Goal: Complete application form

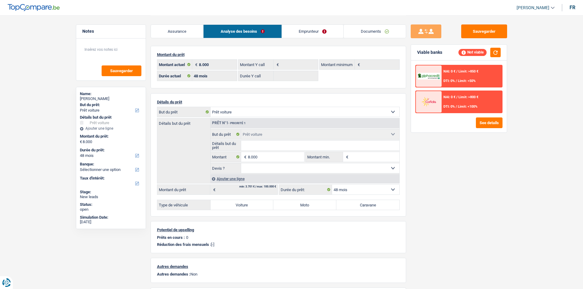
select select "car"
select select "48"
select select "car"
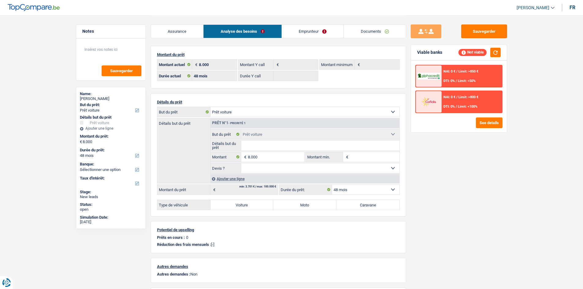
select select "car"
select select "48"
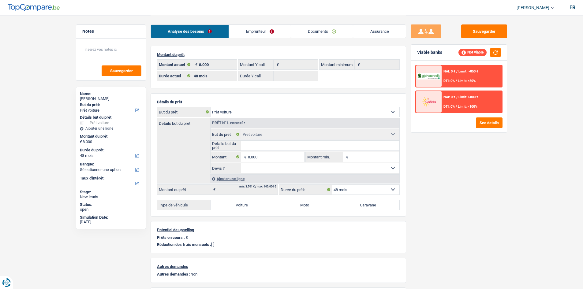
click at [309, 28] on link "Documents" at bounding box center [322, 31] width 62 height 13
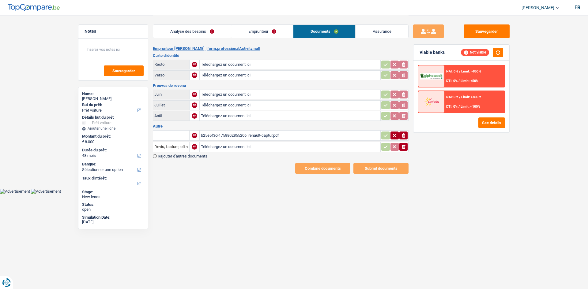
click at [255, 137] on div "b25e5f3d-1758802855206_renault-captur.pdf" at bounding box center [290, 135] width 178 height 9
click at [211, 29] on link "Analyse des besoins" at bounding box center [192, 31] width 78 height 13
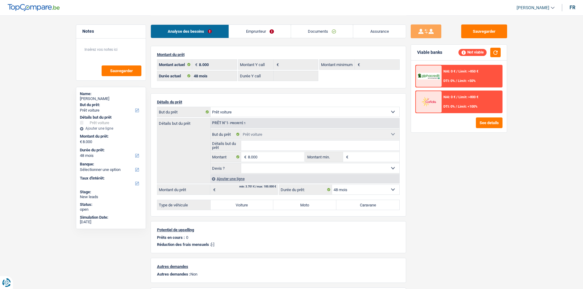
click at [262, 163] on fieldset "Confort maison: meubles, textile, peinture, électroménager, outillage non-profe…" at bounding box center [305, 151] width 189 height 44
click at [266, 157] on input "8.000" at bounding box center [276, 157] width 56 height 10
click at [378, 157] on input "Montant min." at bounding box center [375, 157] width 50 height 10
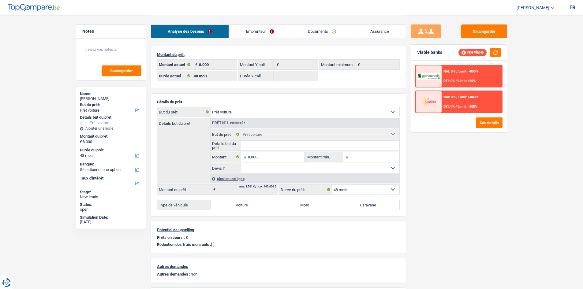
click at [350, 157] on input "Montant min." at bounding box center [375, 157] width 50 height 10
click at [353, 155] on input "Montant min." at bounding box center [375, 157] width 50 height 10
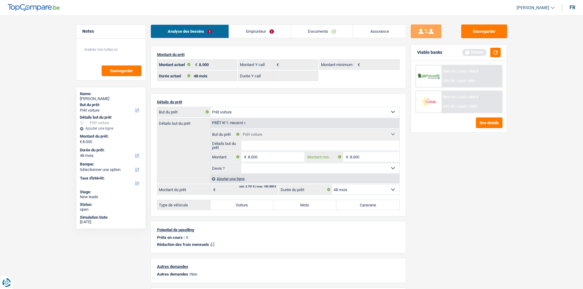
type input "8.000"
click at [318, 146] on input "Détails but du prêt" at bounding box center [320, 146] width 158 height 10
type input "Renault Captur"
click at [289, 171] on select "Oui Non Non répondu Sélectionner une option" at bounding box center [320, 169] width 158 height 10
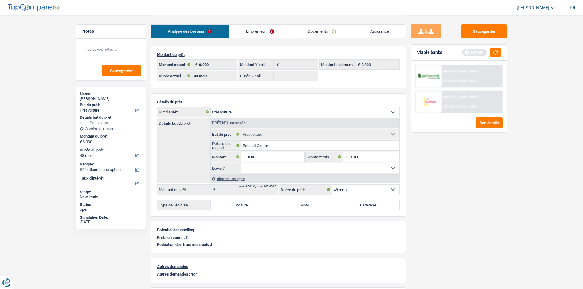
select select "yes"
click at [241, 164] on select "Oui Non Non répondu Sélectionner une option" at bounding box center [320, 169] width 158 height 10
click at [239, 202] on label "Voiture" at bounding box center [242, 205] width 63 height 10
click at [239, 202] on input "Voiture" at bounding box center [242, 205] width 63 height 10
radio input "true"
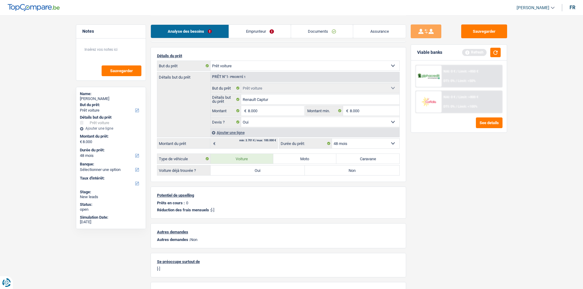
scroll to position [89, 0]
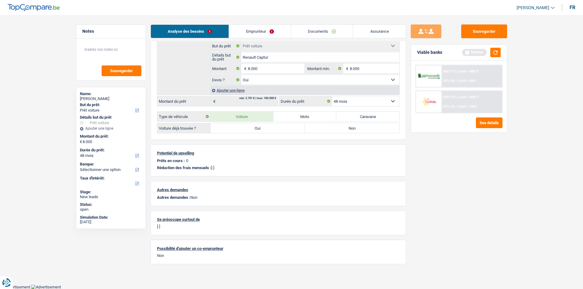
click at [255, 128] on label "Oui" at bounding box center [258, 128] width 95 height 10
click at [255, 128] on input "Oui" at bounding box center [258, 128] width 95 height 10
radio input "true"
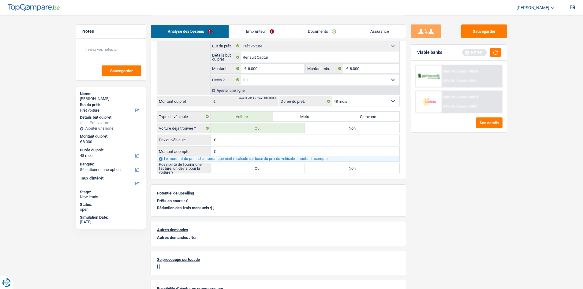
click at [267, 139] on input "Prix du véhicule" at bounding box center [308, 140] width 182 height 10
click at [268, 70] on input "8.000" at bounding box center [276, 69] width 56 height 10
click at [255, 139] on input "Prix du véhicule" at bounding box center [308, 140] width 182 height 10
type input "13.800"
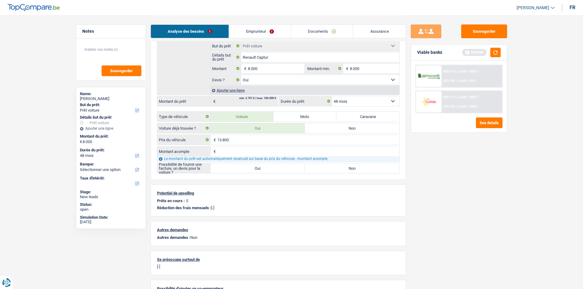
click at [238, 150] on input "Montant acompte" at bounding box center [308, 152] width 182 height 10
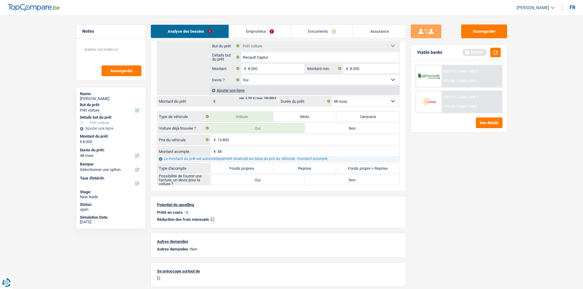
type input "3"
type input "5.800"
click at [259, 170] on label "Fonds propres" at bounding box center [242, 169] width 63 height 10
click at [259, 170] on input "Fonds propres" at bounding box center [242, 169] width 63 height 10
radio input "true"
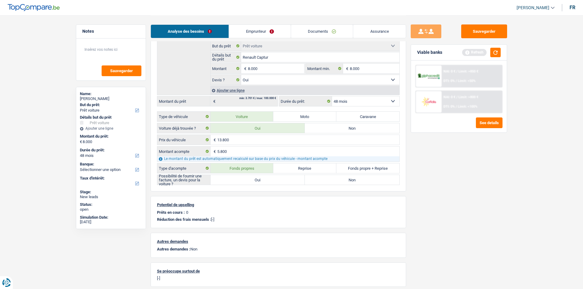
click at [268, 180] on label "Oui" at bounding box center [258, 180] width 95 height 10
click at [268, 180] on input "Oui" at bounding box center [258, 180] width 95 height 10
radio input "true"
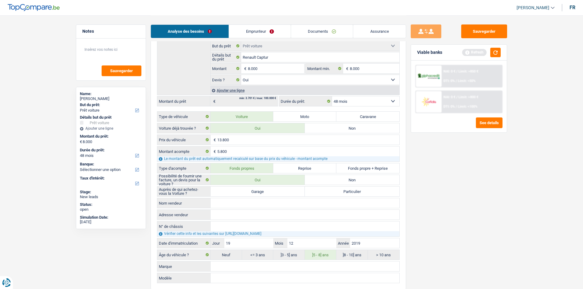
click at [270, 193] on label "Garage" at bounding box center [258, 192] width 95 height 10
click at [270, 193] on input "Garage" at bounding box center [258, 192] width 95 height 10
radio input "true"
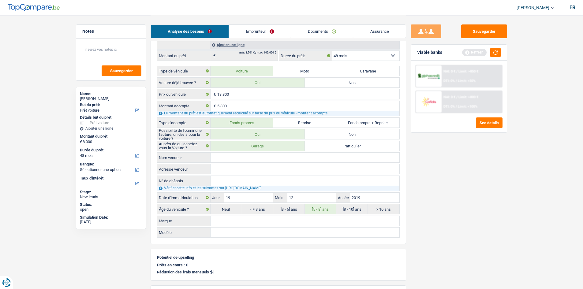
scroll to position [180, 0]
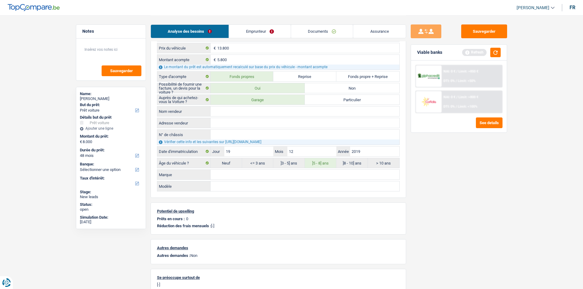
click at [481, 182] on div "Sauvegarder Viable banks Refresh NAI: 0 € / Limit: >850 € DTI: 0% / Limit: <50%…" at bounding box center [459, 152] width 106 height 255
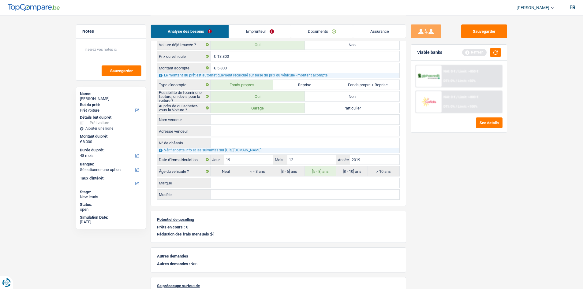
scroll to position [85, 0]
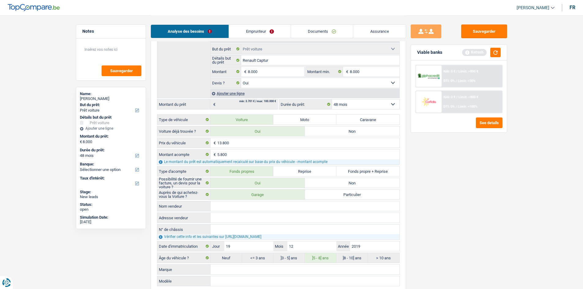
click at [255, 25] on link "Emprunteur" at bounding box center [260, 31] width 62 height 13
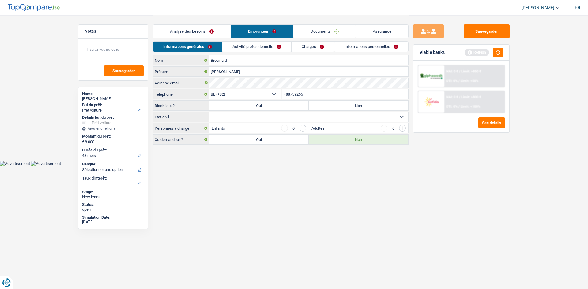
click at [282, 166] on html "Vous avez le contrôle de vos données Nous utilisons des cookies, tout comme nos…" at bounding box center [294, 83] width 588 height 166
click at [345, 104] on label "Non" at bounding box center [359, 106] width 100 height 10
click at [345, 104] on input "Non" at bounding box center [359, 106] width 100 height 10
radio input "true"
click at [299, 166] on html "Vous avez le contrôle de vos données Nous utilisons des cookies, tout comme nos…" at bounding box center [294, 83] width 588 height 166
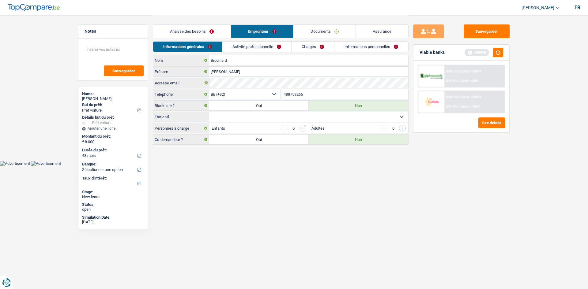
click at [253, 117] on select "Célibataire Marié(e) Cohabitant(e) légal(e) Divorcé(e) Veuf(ve) Séparé (de fait…" at bounding box center [308, 117] width 199 height 10
click at [209, 112] on select "Célibataire Marié(e) Cohabitant(e) légal(e) Divorcé(e) Veuf(ve) Séparé (de fait…" at bounding box center [308, 117] width 199 height 10
click at [308, 166] on html "Vous avez le contrôle de vos données Nous utilisons des cookies, tout comme nos…" at bounding box center [294, 83] width 588 height 166
click at [276, 118] on select "Célibataire Marié(e) Cohabitant(e) légal(e) Divorcé(e) Veuf(ve) Séparé (de fait…" at bounding box center [308, 117] width 199 height 10
click at [209, 112] on select "Célibataire Marié(e) Cohabitant(e) légal(e) Divorcé(e) Veuf(ve) Séparé (de fait…" at bounding box center [308, 117] width 199 height 10
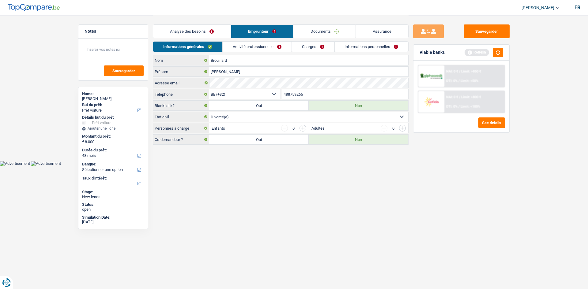
click at [296, 165] on body "Vous avez le contrôle de vos données Nous utilisons des cookies, tout comme nos…" at bounding box center [294, 83] width 588 height 166
click at [284, 122] on select "Célibataire Marié(e) Cohabitant(e) légal(e) Divorcé(e) Veuf(ve) Séparé (de fait…" at bounding box center [308, 117] width 199 height 10
select select "single"
click at [209, 112] on select "Célibataire Marié(e) Cohabitant(e) légal(e) Divorcé(e) Veuf(ve) Séparé (de fait…" at bounding box center [308, 117] width 199 height 10
click at [310, 160] on main "Notes Sauvegarder Name: Francoise Brouillard But du prêt: Confort maison: meubl…" at bounding box center [294, 80] width 588 height 161
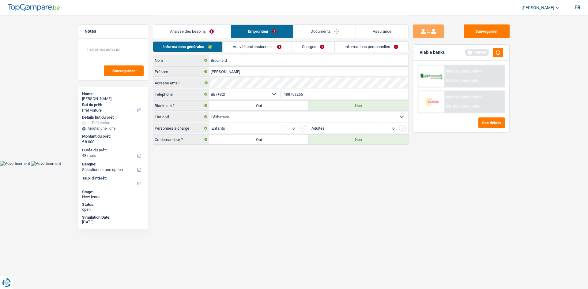
click at [265, 39] on div "Analyse des besoins Emprunteur Documents Assurance" at bounding box center [281, 28] width 256 height 26
click at [268, 42] on link "Activité professionnelle" at bounding box center [257, 47] width 69 height 10
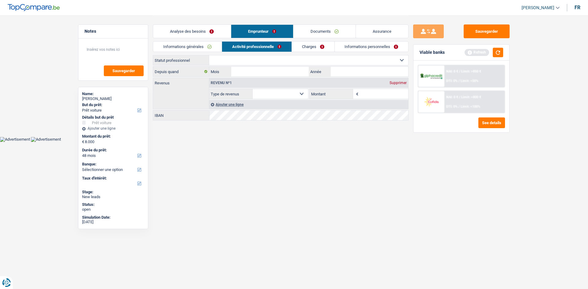
click at [298, 59] on select "Ouvrier Employé privé Employé public Invalide Indépendant Pensionné Chômeur Mut…" at bounding box center [308, 60] width 199 height 10
select select "publicEmployee"
click at [209, 55] on select "Ouvrier Employé privé Employé public Invalide Indépendant Pensionné Chômeur Mut…" at bounding box center [308, 60] width 199 height 10
select select "netSalary"
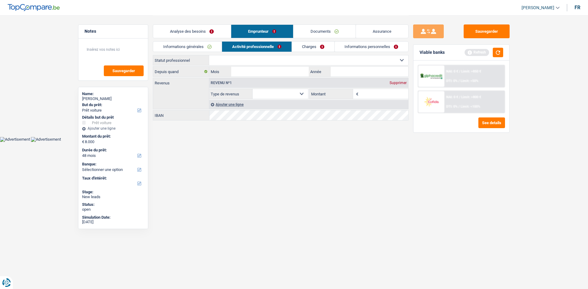
select select "mealVouchers"
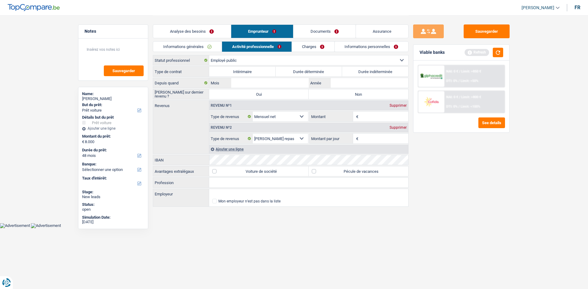
click at [363, 72] on label "Durée indéterminée" at bounding box center [375, 72] width 66 height 10
click at [363, 72] on input "Durée indéterminée" at bounding box center [375, 72] width 66 height 10
radio input "true"
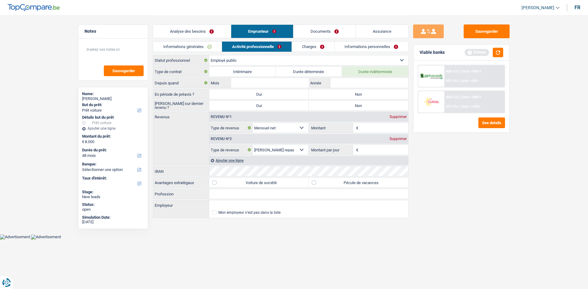
click at [344, 95] on label "Non" at bounding box center [359, 94] width 100 height 10
click at [344, 95] on input "Non" at bounding box center [359, 94] width 100 height 10
radio input "true"
click at [346, 103] on label "Non" at bounding box center [359, 106] width 100 height 10
click at [346, 103] on input "Non" at bounding box center [359, 106] width 100 height 10
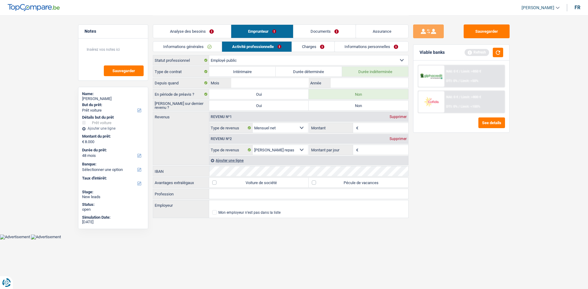
radio input "true"
click at [291, 84] on input "Mois" at bounding box center [269, 83] width 77 height 10
type input "12"
type input "2010"
click at [368, 127] on input "Montant" at bounding box center [384, 128] width 49 height 10
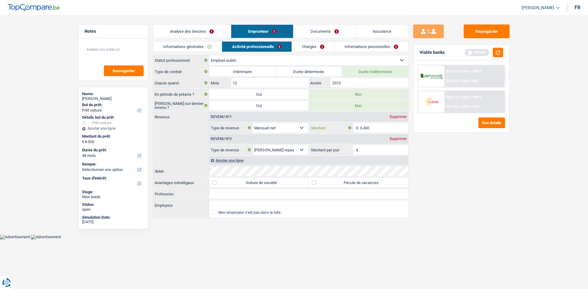
type input "3.400"
click at [453, 164] on div "Sauvegarder Viable banks Refresh NAI: 0 € / Limit: >850 € DTI: 0% / Limit: <50%…" at bounding box center [462, 152] width 106 height 255
click at [404, 138] on div "Supprimer" at bounding box center [398, 139] width 20 height 4
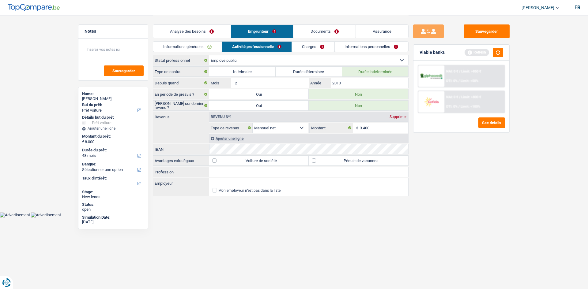
click at [353, 159] on label "Pécule de vacances" at bounding box center [359, 161] width 100 height 10
click at [353, 159] on input "Pécule de vacances" at bounding box center [359, 161] width 100 height 10
checkbox input "true"
click at [434, 157] on div "Sauvegarder Viable banks Refresh NAI: 0 € / Limit: >850 € DTI: 0% / Limit: <50%…" at bounding box center [462, 152] width 106 height 255
click at [319, 46] on link "Charges" at bounding box center [313, 47] width 43 height 10
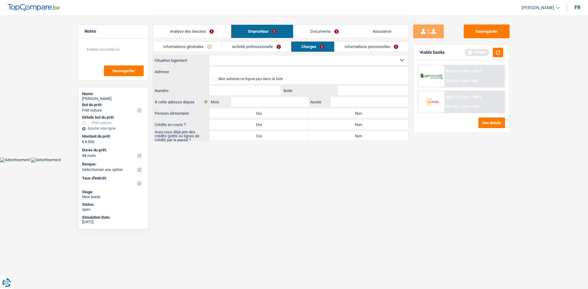
click at [280, 59] on select "Locataire Propriétaire avec prêt hypothécaire Propriétaire sans prêt hypothécai…" at bounding box center [308, 60] width 199 height 10
select select "ownerWithMortgage"
click at [209, 55] on select "Locataire Propriétaire avec prêt hypothécaire Propriétaire sans prêt hypothécai…" at bounding box center [308, 60] width 199 height 10
click at [274, 74] on input "Adresse" at bounding box center [308, 72] width 199 height 10
click at [287, 72] on input "Adresse" at bounding box center [308, 72] width 199 height 10
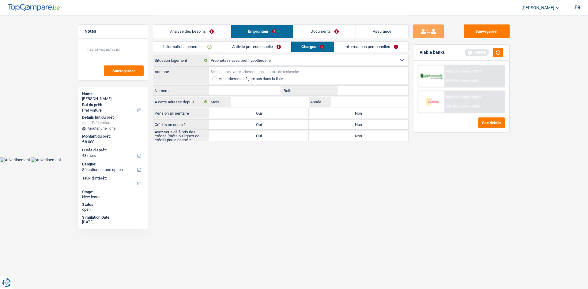
paste input "Rue des Robiniers 31 7024 MONS"
type input "Rue des Robiniers, 7024, Mons, BE"
type input "31"
click at [367, 90] on input "Boite" at bounding box center [373, 91] width 71 height 10
type input "31"
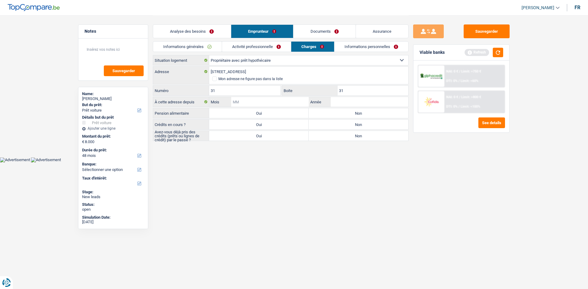
click at [288, 104] on input "Mois" at bounding box center [269, 102] width 77 height 10
click at [364, 115] on label "Non" at bounding box center [359, 113] width 100 height 10
click at [364, 115] on input "Non" at bounding box center [359, 113] width 100 height 10
radio input "true"
click at [300, 123] on label "Oui" at bounding box center [259, 125] width 100 height 10
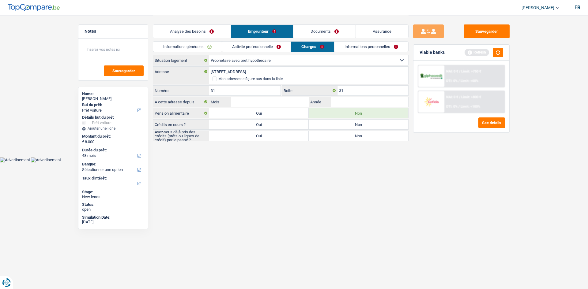
click at [300, 123] on input "Oui" at bounding box center [259, 125] width 100 height 10
radio input "true"
select select "mortgage"
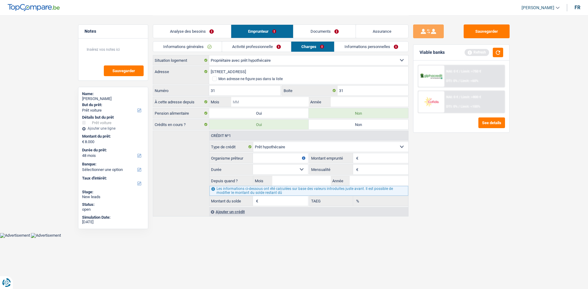
click at [275, 105] on input "Mois" at bounding box center [269, 102] width 77 height 10
type input "12"
type input "2009"
click at [310, 180] on input "Mois" at bounding box center [301, 181] width 59 height 10
click at [372, 159] on input "Montant" at bounding box center [384, 158] width 48 height 10
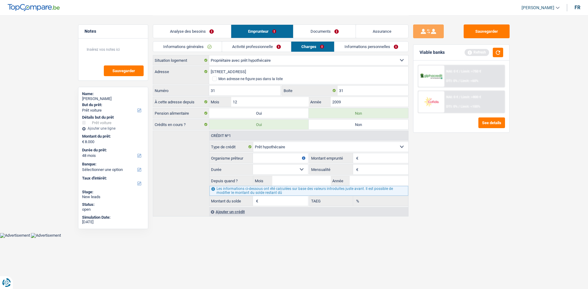
click at [363, 169] on input "Mensualité" at bounding box center [384, 170] width 48 height 10
type input "630"
click at [365, 162] on input "Montant" at bounding box center [384, 158] width 48 height 10
click at [363, 164] on fieldset "Carte ou ouverture de crédit Prêt hypothécaire Vente à tempérament Prêt à tempé…" at bounding box center [309, 174] width 199 height 65
click at [366, 158] on input "Montant" at bounding box center [384, 158] width 48 height 10
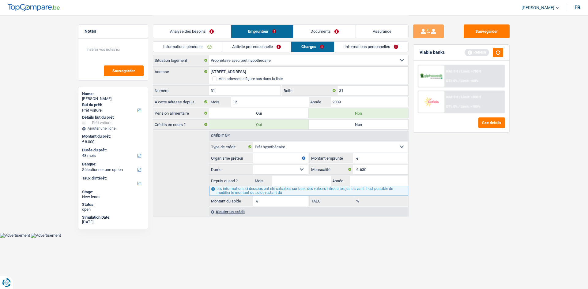
click at [366, 158] on input "Montant" at bounding box center [384, 158] width 48 height 10
type input "120.000"
click at [292, 169] on select "120 mois 132 mois 144 mois 180 mois 240 mois 300 mois 360 mois 420 mois Sélecti…" at bounding box center [280, 170] width 55 height 10
select select "240"
click at [253, 165] on select "120 mois 132 mois 144 mois 180 mois 240 mois 300 mois 360 mois 420 mois Sélecti…" at bounding box center [280, 170] width 55 height 10
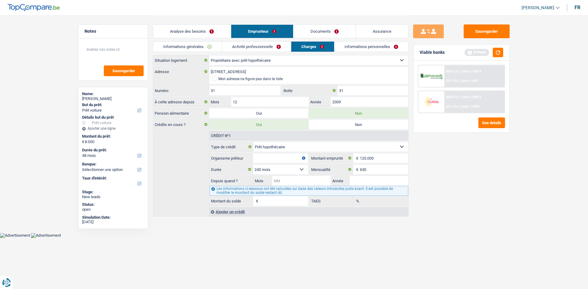
click at [301, 178] on input "Mois" at bounding box center [301, 181] width 59 height 10
type input "12"
type input "2009"
type input "30.518"
type input "2,43"
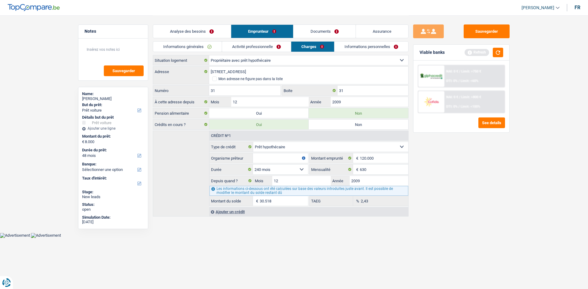
click at [476, 169] on div "Sauvegarder Viable banks Refresh NAI: 0 € / Limit: >750 € DTI: 0% / Limit: <60%…" at bounding box center [462, 152] width 106 height 255
click at [280, 157] on input "Organisme prêteur" at bounding box center [280, 158] width 55 height 10
type input "Belfius"
click at [433, 187] on div "Sauvegarder Viable banks Refresh NAI: 0 € / Limit: >750 € DTI: 0% / Limit: <60%…" at bounding box center [462, 152] width 106 height 255
click at [235, 213] on div "Ajouter un crédit" at bounding box center [308, 211] width 199 height 9
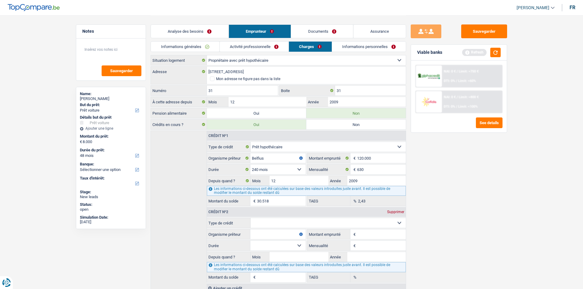
drag, startPoint x: 273, startPoint y: 220, endPoint x: 275, endPoint y: 228, distance: 8.0
click at [273, 220] on select "Carte ou ouverture de crédit Prêt hypothécaire Vente à tempérament Prêt à tempé…" at bounding box center [328, 223] width 155 height 10
select select "renovationLoan"
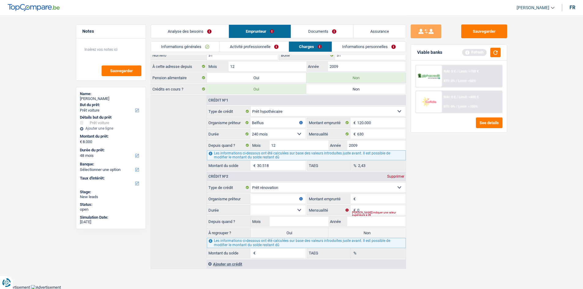
scroll to position [36, 0]
click at [373, 210] on input "0" at bounding box center [381, 210] width 48 height 10
type input "114"
click at [371, 200] on input "Montant emprunté" at bounding box center [381, 199] width 48 height 10
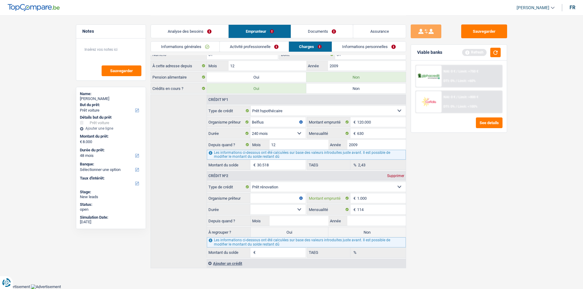
click at [371, 200] on input "1.000" at bounding box center [381, 199] width 48 height 10
click at [281, 210] on select "12 mois 18 mois 24 mois 30 mois 36 mois 42 mois 48 mois 60 mois 72 mois 84 mois…" at bounding box center [278, 210] width 55 height 10
click at [289, 206] on select "12 mois 18 mois 24 mois 30 mois 36 mois 42 mois 48 mois 60 mois 72 mois 84 mois…" at bounding box center [278, 210] width 55 height 10
click at [389, 198] on input "20.000" at bounding box center [381, 199] width 48 height 10
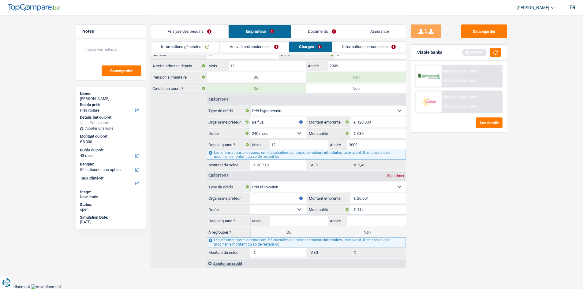
type input "20.001"
click at [288, 210] on select "12 mois 18 mois 24 mois 30 mois 36 mois 42 mois 48 mois 60 mois 72 mois 84 mois…" at bounding box center [278, 210] width 55 height 10
select select "120"
click at [251, 205] on select "12 mois 18 mois 24 mois 30 mois 36 mois 42 mois 48 mois 60 mois 72 mois 84 mois…" at bounding box center [278, 210] width 55 height 10
click at [284, 198] on input "Organisme prêteur" at bounding box center [278, 199] width 55 height 10
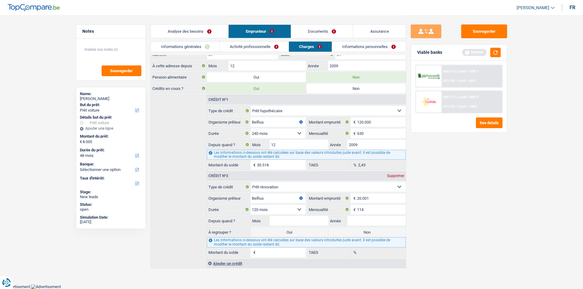
type input "Belfius"
click at [304, 223] on input "Mois" at bounding box center [299, 221] width 59 height 10
type input "12"
click at [360, 219] on input "Année" at bounding box center [377, 221] width 59 height 10
type input "2010"
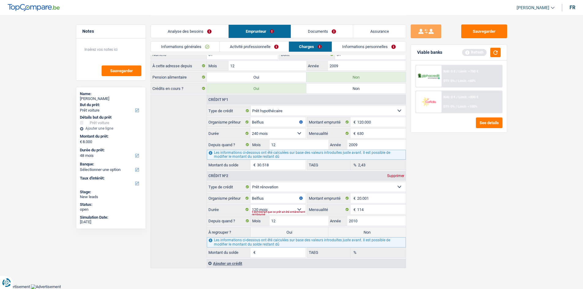
type input "1"
type input "0,00"
click at [360, 233] on label "Non" at bounding box center [367, 233] width 77 height 10
click at [360, 233] on input "Non" at bounding box center [367, 233] width 77 height 10
radio input "true"
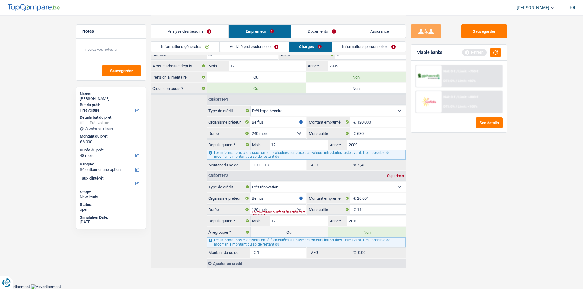
click at [435, 228] on div "Sauvegarder Viable banks Refresh NAI: 0 € / Limit: >750 € DTI: 0% / Limit: <60%…" at bounding box center [459, 152] width 106 height 255
click at [362, 221] on input "2010" at bounding box center [377, 221] width 59 height 10
type input "2009"
click at [466, 218] on div "Sauvegarder Viable banks Refresh NAI: 0 € / Limit: >750 € DTI: 0% / Limit: <60%…" at bounding box center [459, 152] width 106 height 255
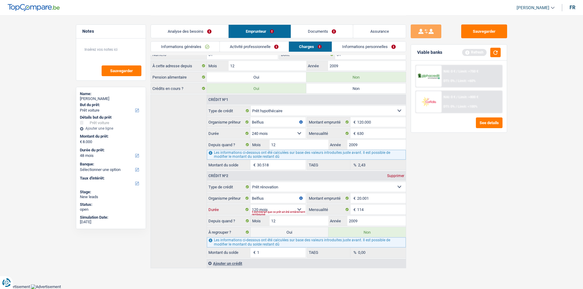
click at [269, 209] on select "12 mois 18 mois 24 mois 30 mois 36 mois 42 mois 48 mois 60 mois 72 mois 84 mois…" at bounding box center [278, 210] width 55 height 10
click at [251, 205] on select "12 mois 18 mois 24 mois 30 mois 36 mois 42 mois 48 mois 60 mois 72 mois 84 mois…" at bounding box center [278, 210] width 55 height 10
click at [440, 228] on div "Sauvegarder Viable banks Refresh NAI: 0 € / Limit: >750 € DTI: 0% / Limit: <60%…" at bounding box center [459, 152] width 106 height 255
click at [295, 207] on select "12 mois 18 mois 24 mois 30 mois 36 mois 42 mois 48 mois 60 mois 72 mois 84 mois…" at bounding box center [278, 210] width 55 height 10
select select "72"
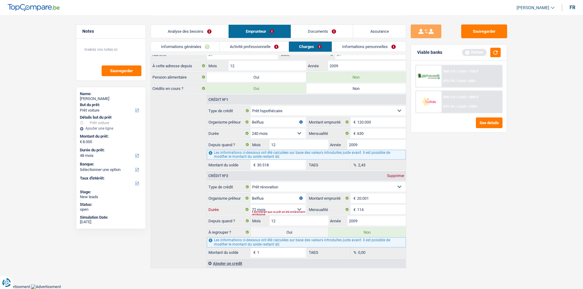
click at [251, 205] on select "12 mois 18 mois 24 mois 30 mois 36 mois 42 mois 48 mois 60 mois 72 mois 84 mois…" at bounding box center [278, 210] width 55 height 10
click at [364, 220] on input "2009" at bounding box center [377, 221] width 59 height 10
type input "2011"
click at [296, 207] on select "12 mois 18 mois 24 mois 30 mois 36 mois 42 mois 48 mois 60 mois 72 mois 84 mois…" at bounding box center [278, 210] width 55 height 10
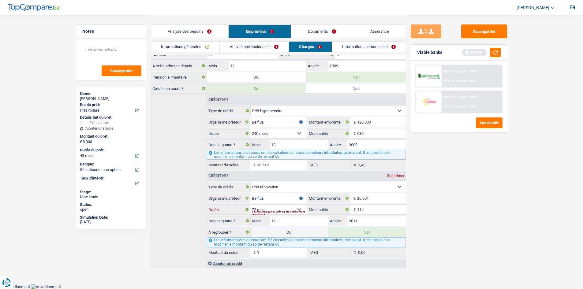
select select "120"
click at [251, 205] on select "12 mois 18 mois 24 mois 30 mois 36 mois 42 mois 48 mois 60 mois 72 mois 84 mois…" at bounding box center [278, 210] width 55 height 10
click at [377, 218] on input "2011" at bounding box center [377, 221] width 59 height 10
type input "2012"
click at [480, 220] on div "Sauvegarder Viable banks Refresh NAI: 0 € / Limit: >750 € DTI: 0% / Limit: <60%…" at bounding box center [459, 152] width 106 height 255
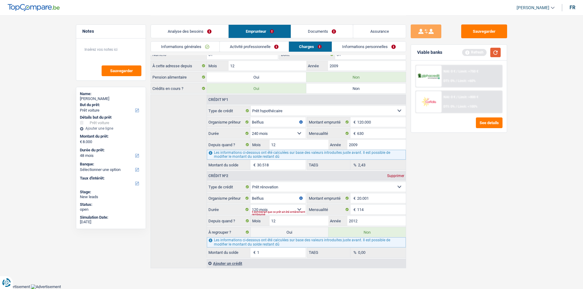
click at [497, 52] on button "button" at bounding box center [496, 52] width 10 height 9
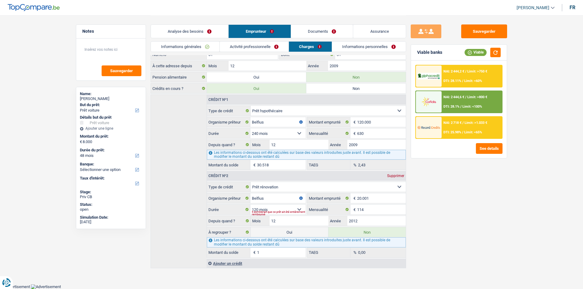
click at [362, 44] on link "Informations personnelles" at bounding box center [369, 47] width 74 height 10
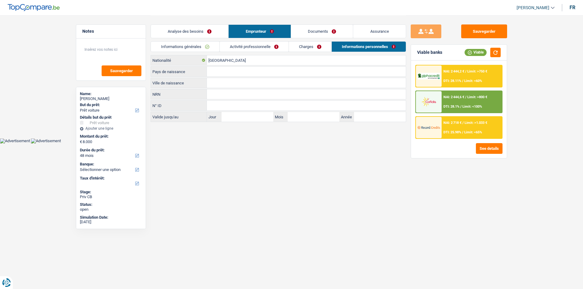
scroll to position [0, 0]
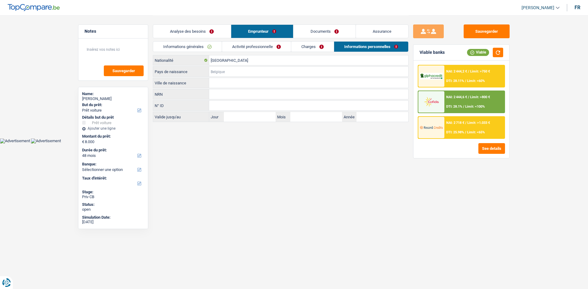
click at [241, 72] on input "Pays de naissance" at bounding box center [308, 72] width 199 height 10
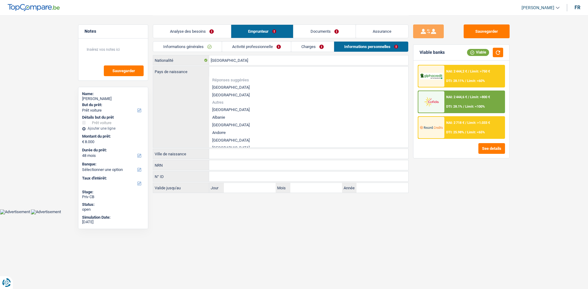
click at [223, 85] on li "[GEOGRAPHIC_DATA]" at bounding box center [308, 88] width 199 height 8
type input "[GEOGRAPHIC_DATA]"
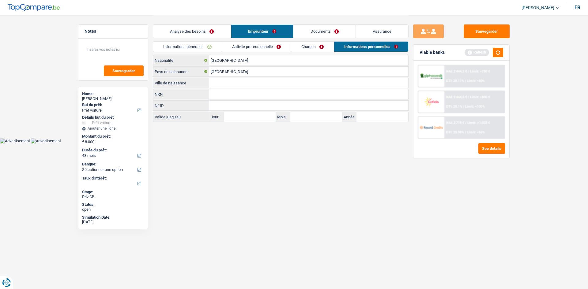
click at [232, 84] on input "Ville de naissance" at bounding box center [308, 83] width 199 height 10
type input "Mons"
click at [269, 144] on html "Vous avez le contrôle de vos données Nous utilisons des cookies, tout comme nos…" at bounding box center [294, 72] width 588 height 144
click at [206, 34] on link "Analyse des besoins" at bounding box center [192, 31] width 78 height 13
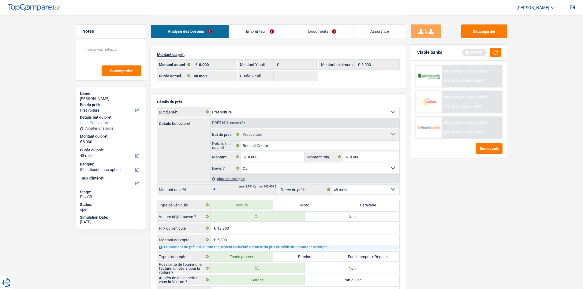
click at [432, 174] on div "Sauvegarder Viable banks Refresh NAI: 2 444,2 € / Limit: >750 € DTI: 28.11% / L…" at bounding box center [459, 152] width 106 height 255
click at [496, 47] on div "Viable banks Refresh" at bounding box center [459, 53] width 96 height 16
click at [498, 53] on button "button" at bounding box center [496, 52] width 10 height 9
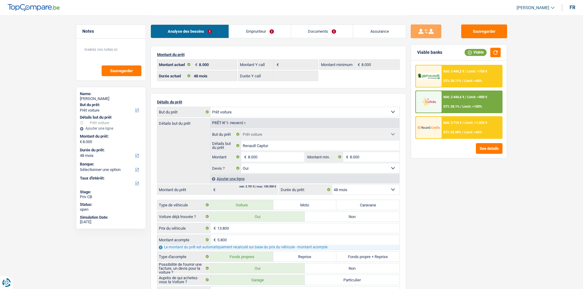
click at [541, 109] on main "Notes Sauvegarder Name: Francoise Brouillard But du prêt: Confort maison: meubl…" at bounding box center [291, 261] width 583 height 523
click at [485, 77] on div "NAI: 2 444,2 € / Limit: >750 € DTI: 28.11% / Limit: <60%" at bounding box center [472, 76] width 60 height 21
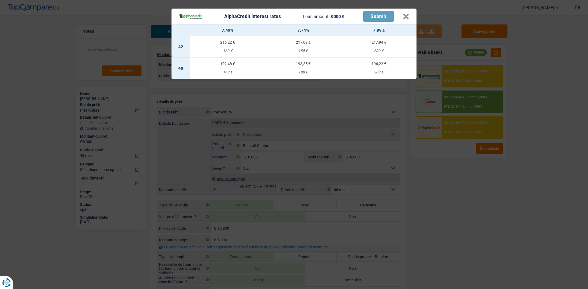
click at [485, 77] on div "AlphaCredit interest rates Loan amount: 8 000 € Submit × 7.49% 7.74% 7.99% 42 2…" at bounding box center [294, 144] width 588 height 289
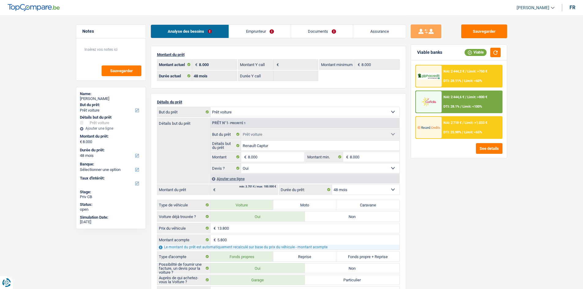
click at [469, 132] on span "Limit: <65%" at bounding box center [474, 132] width 18 height 4
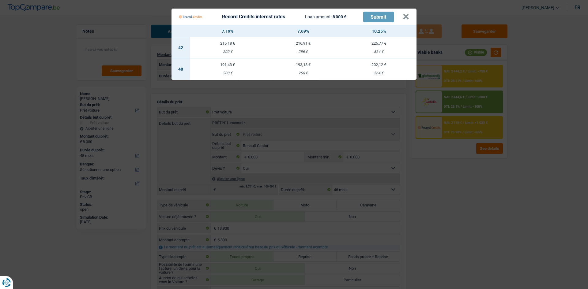
click at [471, 206] on Credits "Record Credits interest rates Loan amount: 8 000 € Submit × 7.19% 7.69% 10.25% …" at bounding box center [294, 144] width 588 height 289
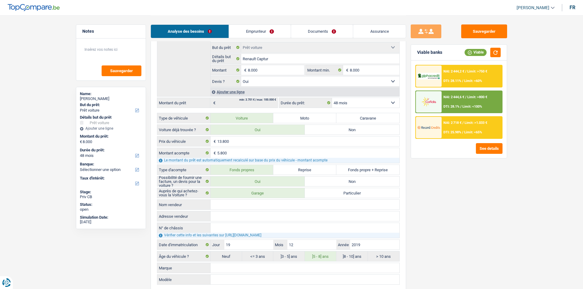
scroll to position [184, 0]
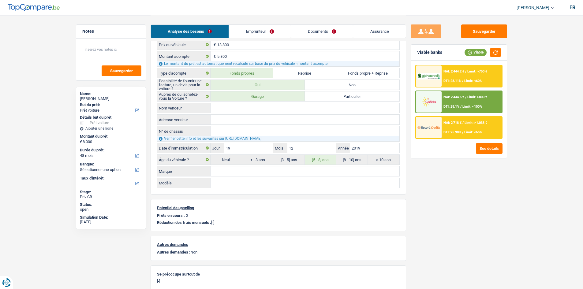
click at [464, 126] on div "NAI: 2 718 € / Limit: >1.033 € DTI: 25.98% / Limit: <65%" at bounding box center [472, 127] width 60 height 21
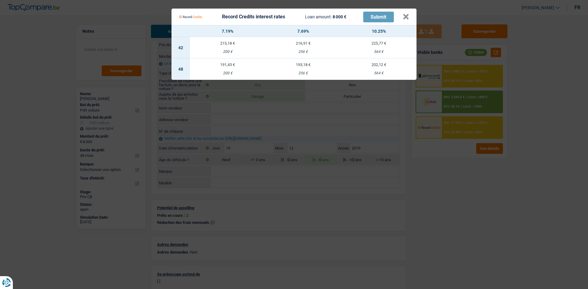
click at [471, 185] on Credits "Record Credits interest rates Loan amount: 8 000 € Submit × 7.19% 7.69% 10.25% …" at bounding box center [294, 144] width 588 height 289
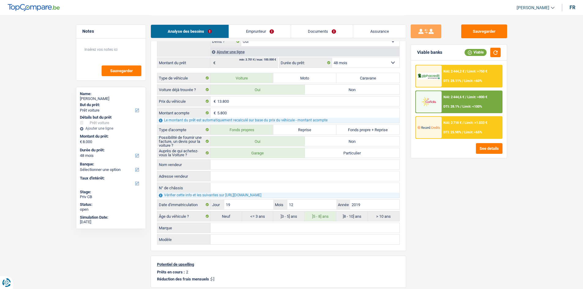
scroll to position [123, 0]
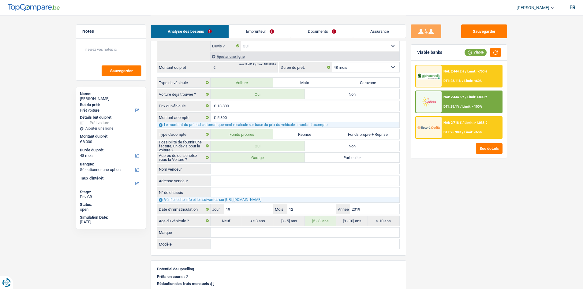
click at [378, 67] on select "12 mois 18 mois 24 mois 30 mois 36 mois 42 mois 48 mois Sélectionner une option" at bounding box center [365, 67] width 67 height 10
select select "36"
click at [332, 62] on select "12 mois 18 mois 24 mois 30 mois 36 mois 42 mois 48 mois Sélectionner une option" at bounding box center [365, 67] width 67 height 10
select select "36"
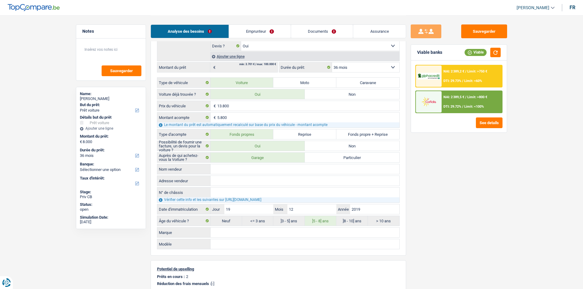
click at [465, 82] on span "Limit: <60%" at bounding box center [474, 81] width 18 height 4
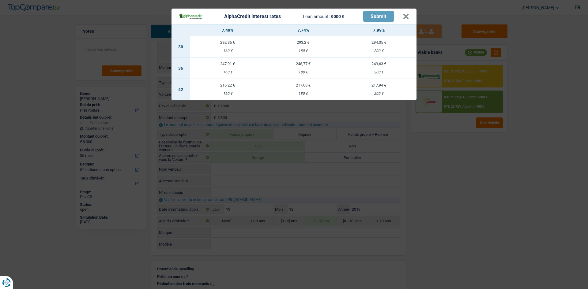
click at [438, 170] on div "AlphaCredit interest rates Loan amount: 8 000 € Submit × 7.49% 7.74% 7.99% 30 2…" at bounding box center [294, 144] width 588 height 289
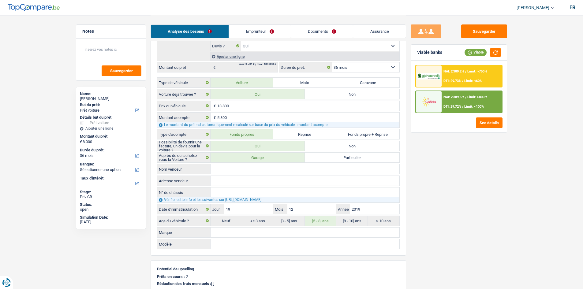
click at [368, 67] on select "12 mois 18 mois 24 mois 30 mois 36 mois 42 mois 48 mois Sélectionner une option" at bounding box center [365, 67] width 67 height 10
select select "42"
click at [332, 62] on select "12 mois 18 mois 24 mois 30 mois 36 mois 42 mois 48 mois Sélectionner une option" at bounding box center [365, 67] width 67 height 10
select select "42"
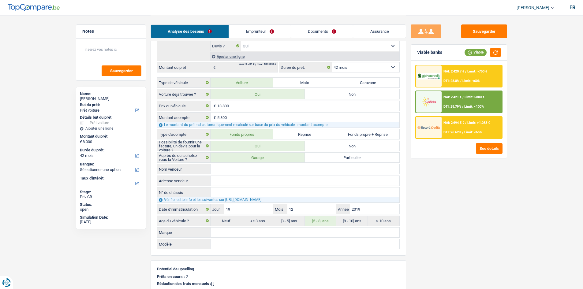
click at [458, 136] on div "NAI: 2 694,5 € / Limit: >1.033 € DTI: 26.62% / Limit: <65%" at bounding box center [472, 127] width 60 height 21
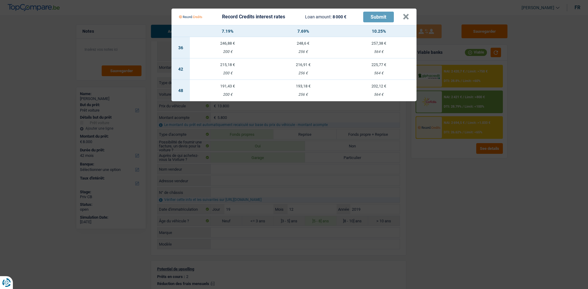
click at [303, 68] on td "216,91 € 256 €" at bounding box center [304, 69] width 76 height 21
select select "record credits"
type input "7,69"
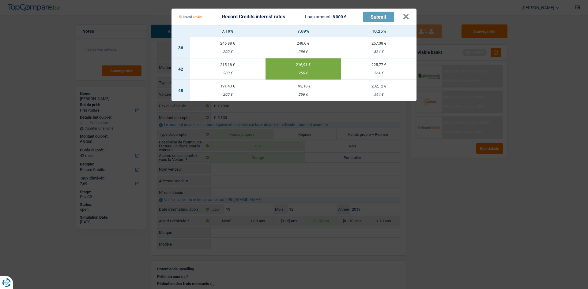
click at [480, 178] on Credits "Record Credits interest rates Loan amount: 8 000 € Submit × 7.19% 7.69% 10.25% …" at bounding box center [294, 144] width 588 height 289
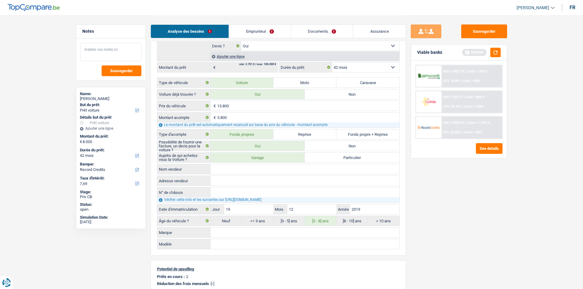
click at [126, 51] on textarea at bounding box center [111, 52] width 61 height 18
click at [498, 52] on button "button" at bounding box center [496, 52] width 10 height 9
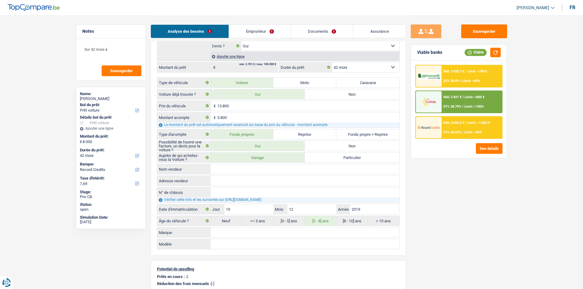
click at [457, 127] on div "NAI: 2 694,5 € / Limit: >1.033 € DTI: 26.62% / Limit: <65%" at bounding box center [472, 127] width 60 height 21
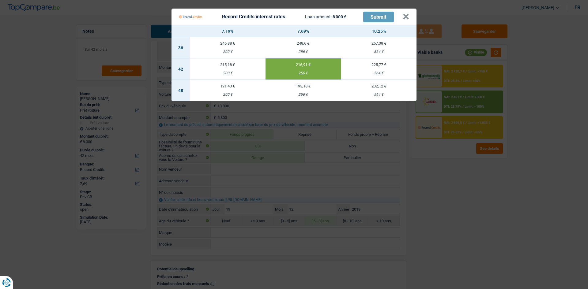
click at [451, 182] on Credits "Record Credits interest rates Loan amount: 8 000 € Submit × 7.19% 7.69% 10.25% …" at bounding box center [294, 144] width 588 height 289
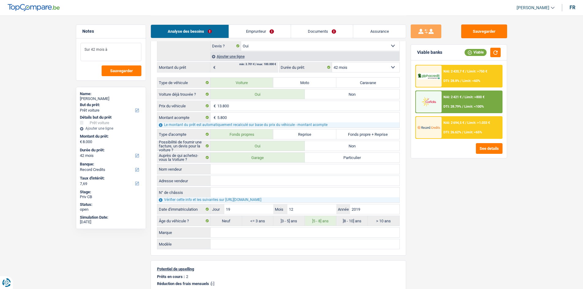
click at [124, 50] on textarea "Sur 42 mois à" at bounding box center [111, 52] width 61 height 18
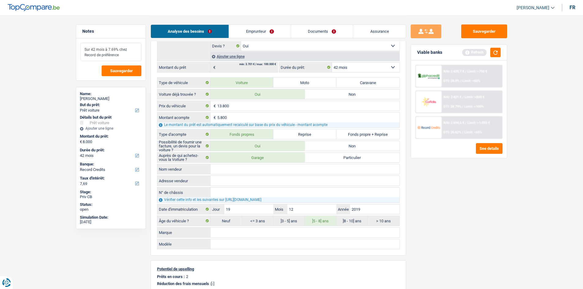
drag, startPoint x: 129, startPoint y: 54, endPoint x: 81, endPoint y: 39, distance: 50.7
click at [81, 39] on div "Sur 42 mois à 7.69% chez Record de préférence Sauvegarder" at bounding box center [111, 60] width 70 height 42
type textarea "Sur 42 mois à 7.69% chez Record de préférence"
click at [495, 52] on button "button" at bounding box center [496, 52] width 10 height 9
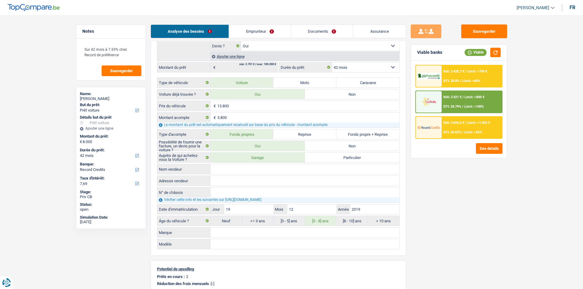
click at [457, 123] on span "NAI: 2 694,5 €" at bounding box center [454, 123] width 21 height 4
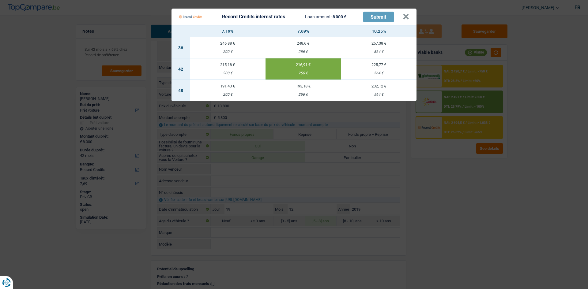
click at [465, 173] on Credits "Record Credits interest rates Loan amount: 8 000 € Submit × 7.19% 7.69% 10.25% …" at bounding box center [294, 144] width 588 height 289
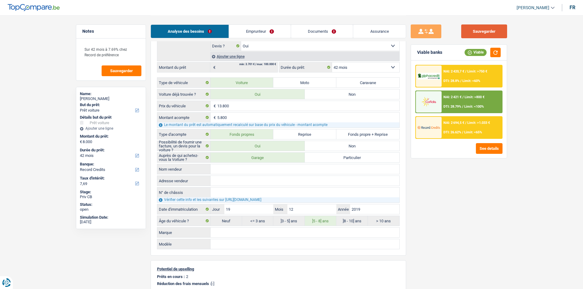
click at [488, 32] on button "Sauvegarder" at bounding box center [485, 32] width 46 height 14
click at [257, 30] on link "Emprunteur" at bounding box center [260, 31] width 62 height 13
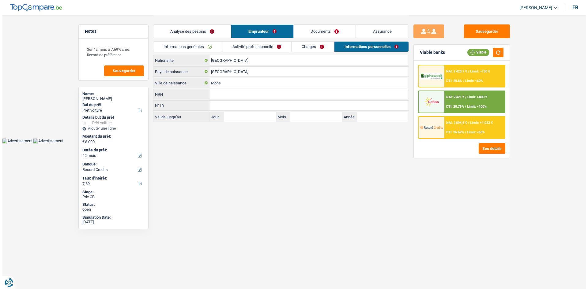
scroll to position [0, 0]
click at [214, 44] on link "Informations générales" at bounding box center [187, 47] width 69 height 10
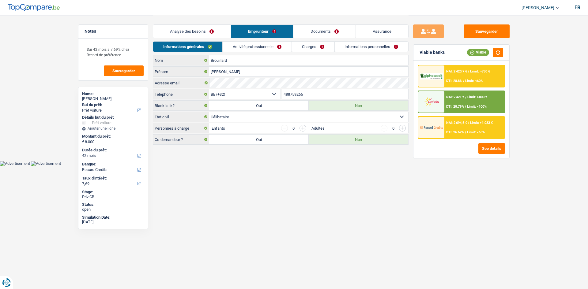
click at [253, 48] on link "Activité professionnelle" at bounding box center [257, 47] width 69 height 10
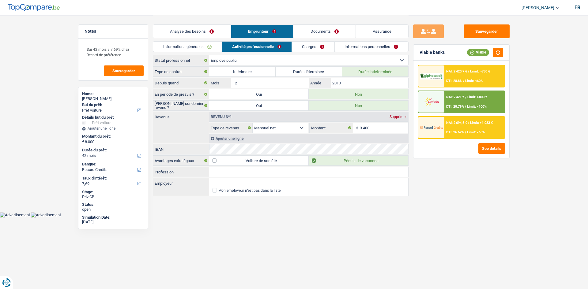
click at [310, 49] on link "Charges" at bounding box center [313, 47] width 43 height 10
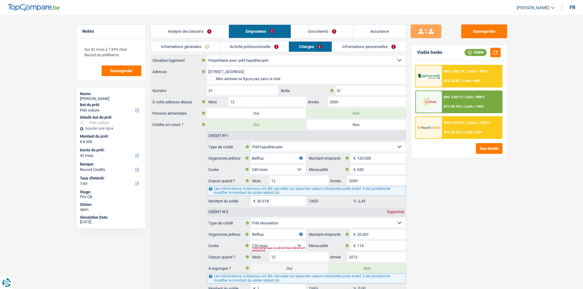
click at [351, 51] on link "Informations personnelles" at bounding box center [369, 47] width 74 height 10
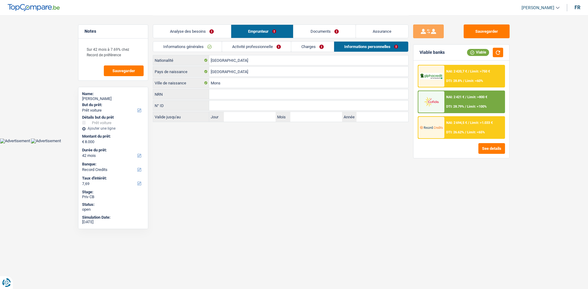
click at [323, 137] on main "Notes Sur 42 mois à 7.69% chez Record de préférence Sauvegarder Name: Francoise…" at bounding box center [294, 69] width 588 height 138
click at [324, 35] on link "Documents" at bounding box center [324, 31] width 62 height 13
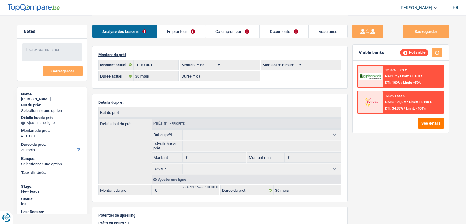
select select "30"
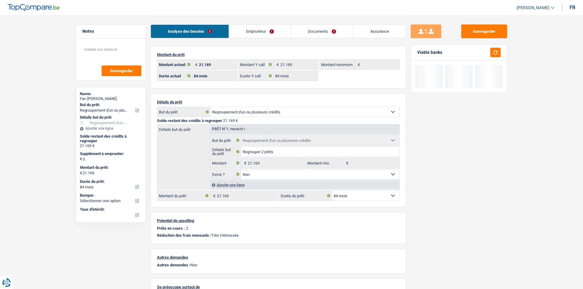
select select "refinancing"
select select "84"
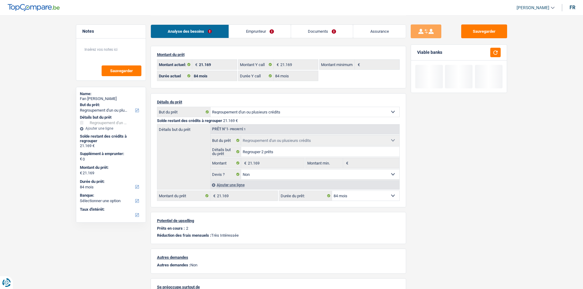
select select "refinancing"
select select "false"
select select "84"
